Goal: Communication & Community: Ask a question

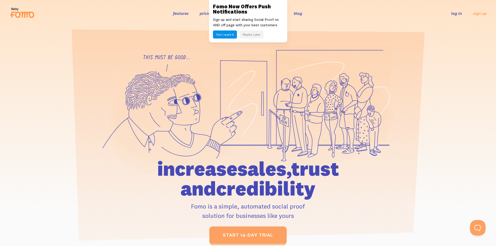
click at [452, 14] on link "log in" at bounding box center [456, 13] width 11 height 5
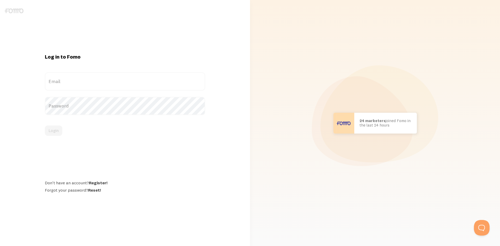
click at [89, 80] on label "Email" at bounding box center [125, 81] width 160 height 18
click at [89, 80] on input "Email" at bounding box center [125, 81] width 160 height 18
paste input "[EMAIL_ADDRESS][DOMAIN_NAME]"
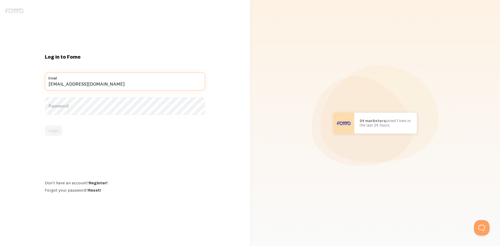
type input "[EMAIL_ADDRESS][DOMAIN_NAME]"
click at [96, 108] on label "Password" at bounding box center [125, 106] width 160 height 18
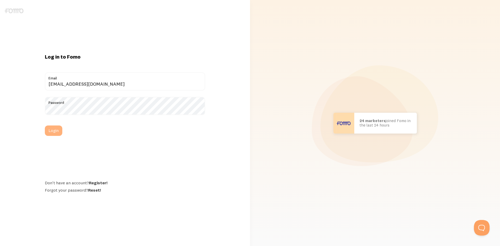
click at [57, 129] on button "Login" at bounding box center [53, 131] width 17 height 10
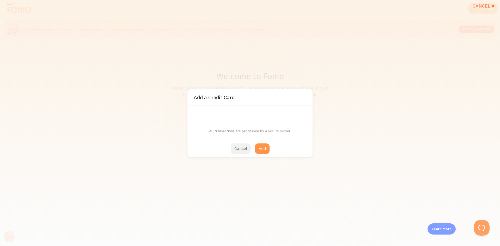
click at [244, 150] on button "Cancel" at bounding box center [241, 149] width 20 height 10
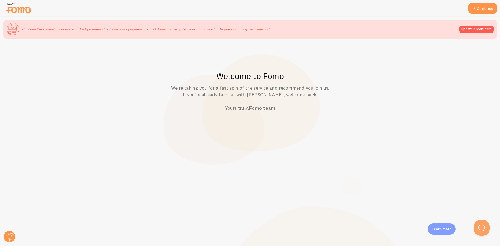
click at [408, 59] on div "Welcome to Fomo We're taking you for a fast spin of the service and recommend y…" at bounding box center [250, 157] width 500 height 230
click at [478, 8] on link "Continue" at bounding box center [483, 8] width 28 height 10
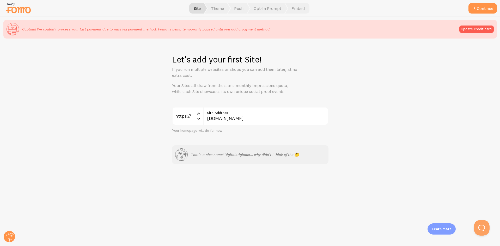
click at [120, 102] on div "Let's add your first Site! If you run multiple websites or shops you can add th…" at bounding box center [250, 157] width 500 height 230
click at [242, 118] on input "[DOMAIN_NAME]" at bounding box center [265, 116] width 125 height 18
drag, startPoint x: 251, startPoint y: 118, endPoint x: 163, endPoint y: 123, distance: 87.5
click at [169, 123] on div "Let's add your first Site! If you run multiple websites or shops you can add th…" at bounding box center [250, 157] width 500 height 230
type input "[DOMAIN_NAME]"
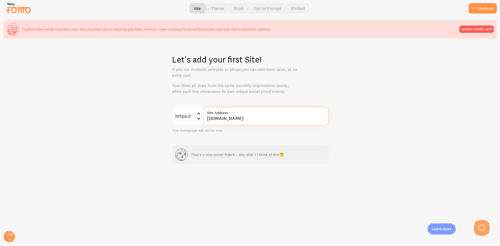
click at [469, 3] on button "Continue" at bounding box center [483, 8] width 28 height 10
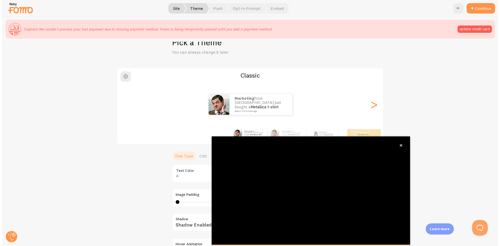
scroll to position [17, 0]
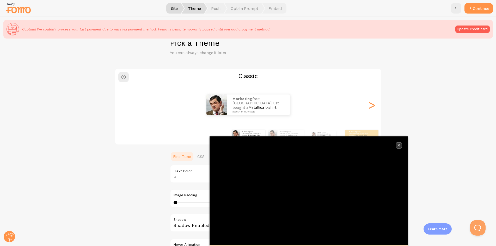
click at [400, 146] on icon "close," at bounding box center [399, 145] width 3 height 3
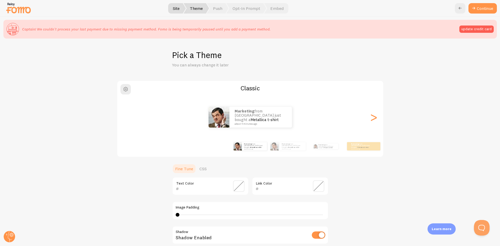
scroll to position [0, 0]
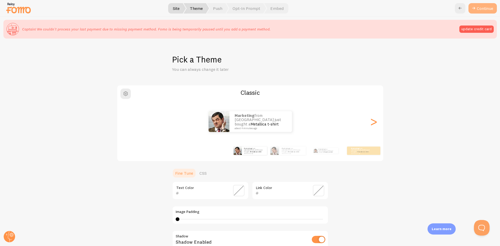
click at [479, 10] on button "Continue" at bounding box center [483, 8] width 28 height 10
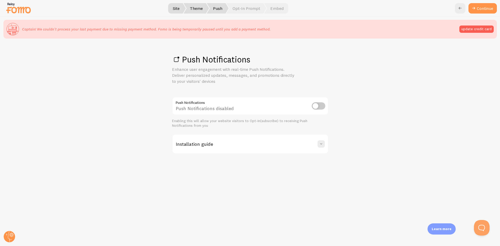
click at [319, 106] on input "checkbox" at bounding box center [319, 105] width 14 height 7
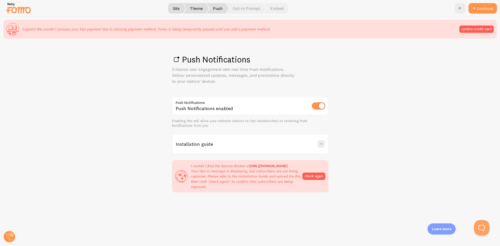
click at [320, 106] on input "checkbox" at bounding box center [319, 105] width 14 height 7
checkbox input "false"
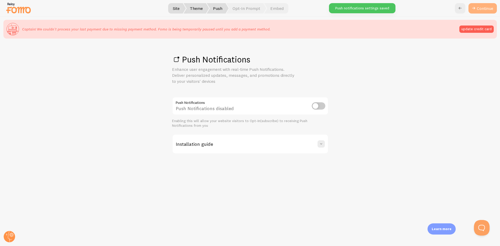
click at [483, 9] on link "Continue" at bounding box center [483, 8] width 28 height 10
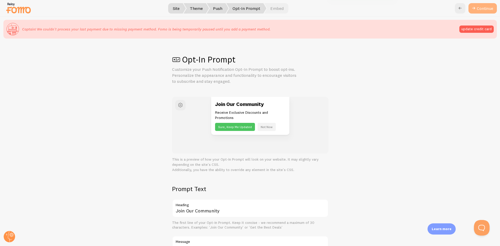
click at [478, 7] on button "Continue" at bounding box center [483, 8] width 28 height 10
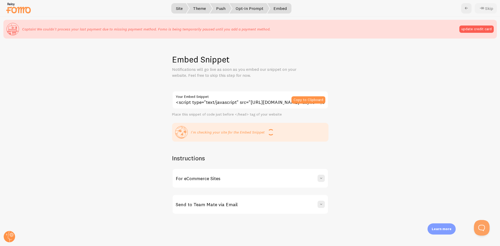
click at [487, 8] on button "Skip" at bounding box center [486, 8] width 22 height 10
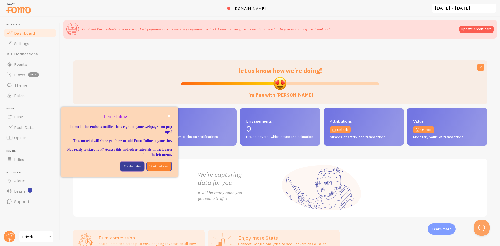
click at [129, 169] on p "Maybe later" at bounding box center [131, 166] width 17 height 5
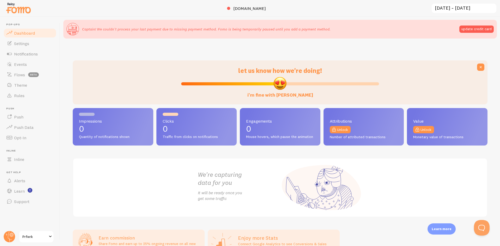
click at [48, 239] on span at bounding box center [50, 237] width 6 height 6
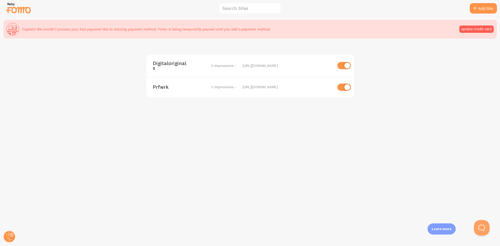
click at [342, 65] on input "checkbox" at bounding box center [344, 65] width 14 height 7
checkbox input "false"
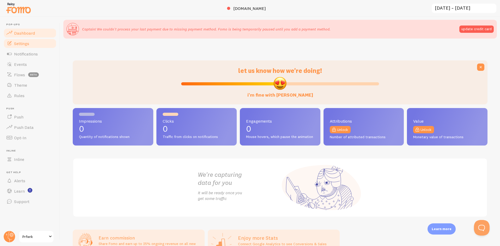
click at [20, 43] on span "Settings" at bounding box center [21, 43] width 15 height 5
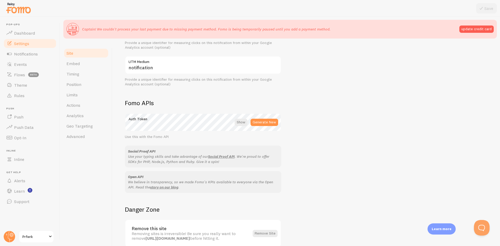
scroll to position [246, 0]
click at [23, 200] on span "Support" at bounding box center [21, 201] width 15 height 5
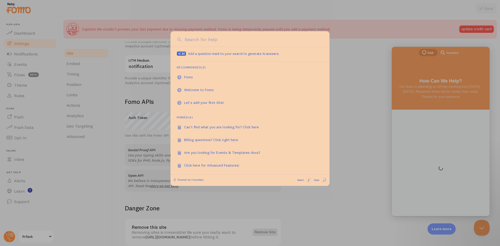
scroll to position [0, 0]
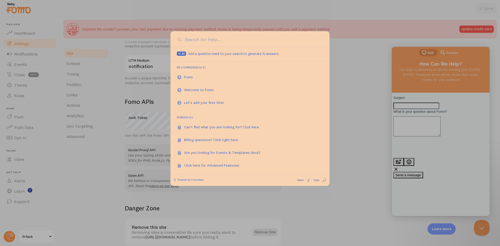
click at [435, 90] on div at bounding box center [250, 123] width 500 height 246
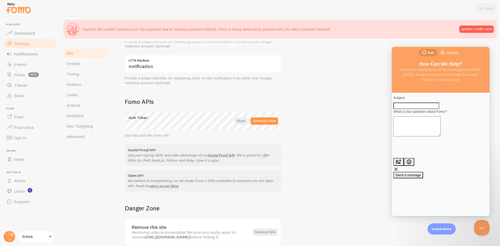
click at [418, 110] on input "Subject" at bounding box center [416, 106] width 46 height 7
type input "Change Primary Account Email"
click at [433, 135] on textarea "What is your question about Fomo?" at bounding box center [416, 127] width 47 height 20
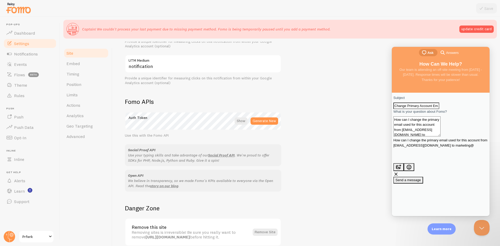
scroll to position [3, 0]
type textarea "How can I change the primary email used for this account from [EMAIL_ADDRESS][D…"
click at [421, 184] on span "Send a message" at bounding box center [409, 186] width 26 height 4
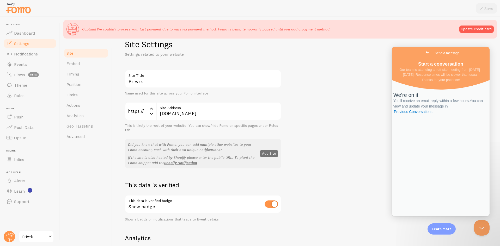
scroll to position [0, 0]
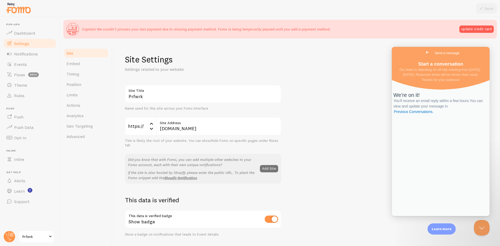
click at [51, 237] on span at bounding box center [50, 237] width 6 height 6
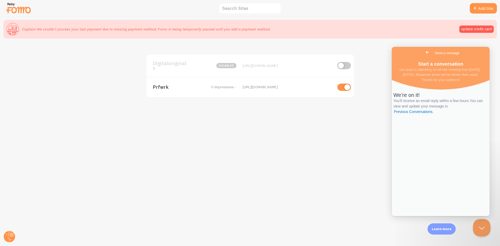
click at [483, 228] on button "Close Beacon popover" at bounding box center [481, 227] width 16 height 16
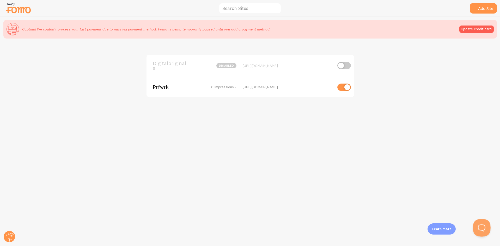
click at [483, 228] on button "Open Beacon popover" at bounding box center [481, 227] width 16 height 16
